Goal: Navigation & Orientation: Understand site structure

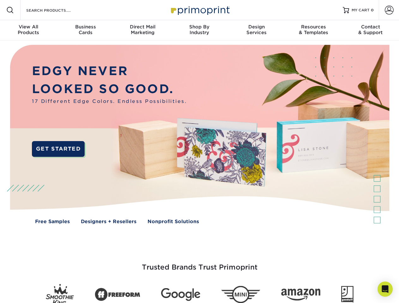
click at [199, 152] on img at bounding box center [199, 138] width 395 height 197
click at [10, 10] on span at bounding box center [10, 10] width 8 height 8
click at [389, 10] on span at bounding box center [389, 10] width 9 height 9
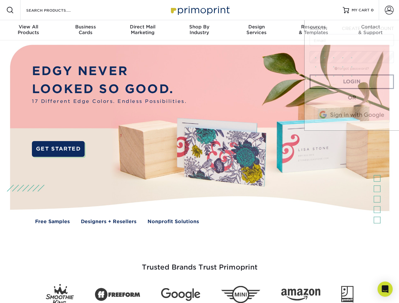
click at [28, 30] on div "View All Products" at bounding box center [28, 29] width 57 height 11
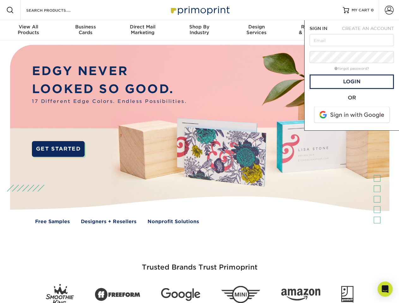
click at [85, 30] on div "Business Cards" at bounding box center [85, 29] width 57 height 11
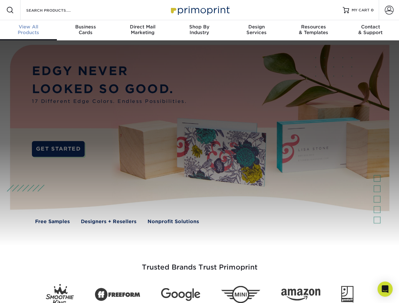
click at [143, 30] on div "Direct Mail Marketing" at bounding box center [142, 29] width 57 height 11
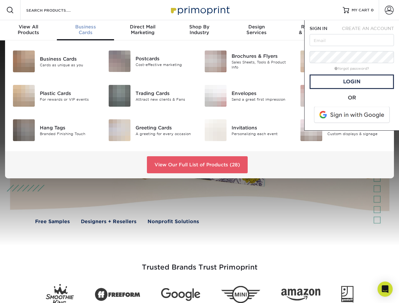
click at [199, 30] on div "Shop By Industry" at bounding box center [199, 29] width 57 height 11
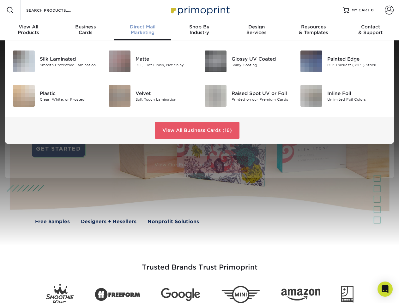
click at [257, 30] on div "Design Services" at bounding box center [256, 29] width 57 height 11
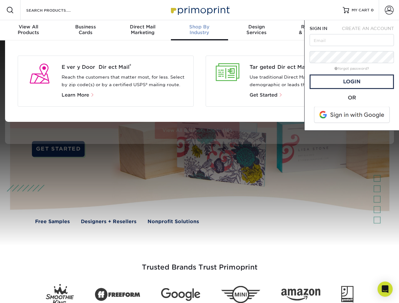
click at [313, 30] on span "SIGN IN" at bounding box center [319, 28] width 18 height 5
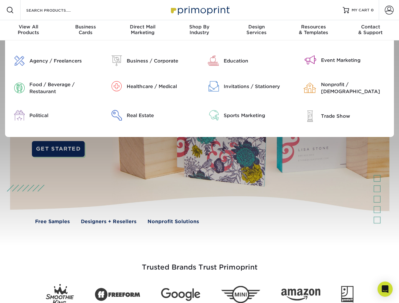
click at [371, 30] on div "Contact & Support" at bounding box center [370, 29] width 57 height 11
